Goal: Task Accomplishment & Management: Complete application form

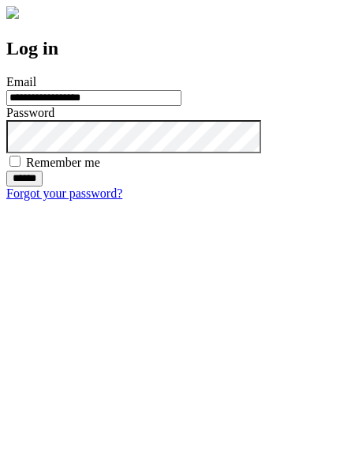
type input "**********"
click at [43, 186] on input "******" at bounding box center [24, 179] width 36 height 16
